Goal: Browse casually

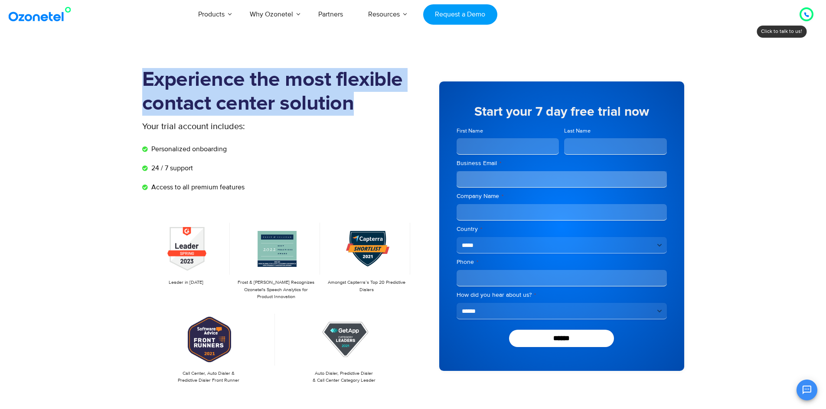
drag, startPoint x: 130, startPoint y: 55, endPoint x: 374, endPoint y: 102, distance: 248.8
click at [374, 102] on h1 "Experience the most flexible contact center solution" at bounding box center [277, 92] width 271 height 48
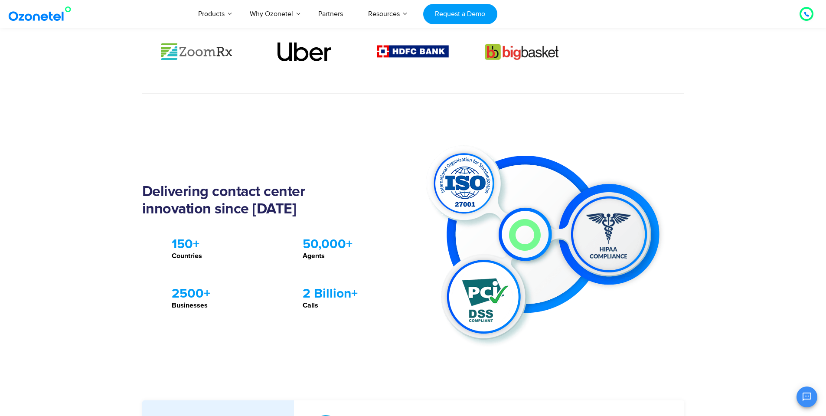
scroll to position [625, 0]
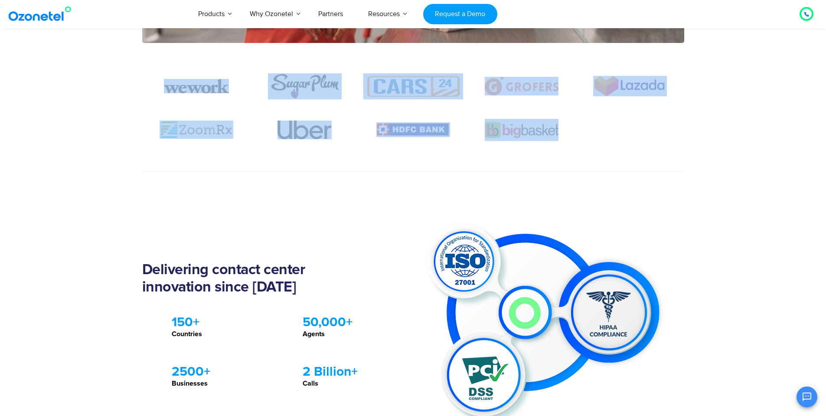
drag, startPoint x: 150, startPoint y: 93, endPoint x: 638, endPoint y: 128, distance: 489.2
click at [638, 128] on div at bounding box center [413, 122] width 542 height 98
click at [638, 128] on div at bounding box center [630, 130] width 108 height 22
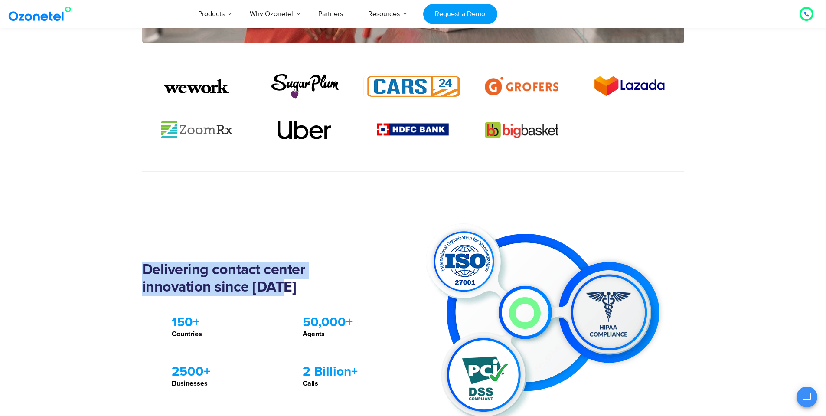
drag, startPoint x: 85, startPoint y: 260, endPoint x: 326, endPoint y: 292, distance: 242.4
click at [326, 292] on section "Delivering contact center innovation since [DATE] .st0{fill:#ED1C24 !important;…" at bounding box center [413, 325] width 826 height 307
click at [326, 292] on h2 "Delivering contact center innovation since [DATE]" at bounding box center [256, 279] width 228 height 35
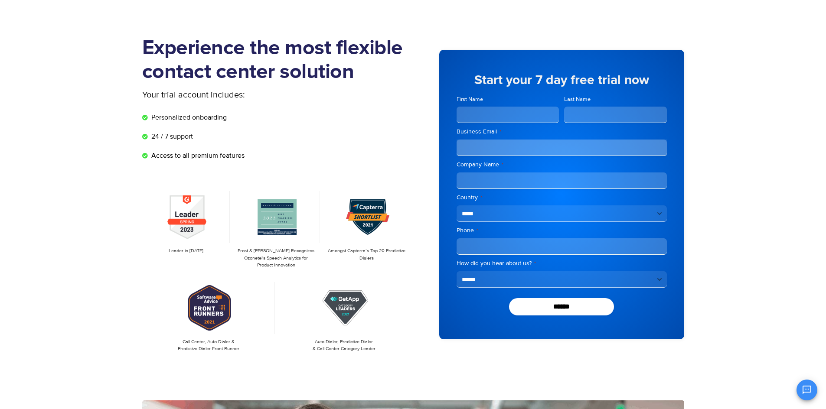
scroll to position [0, 0]
